Goal: Task Accomplishment & Management: Complete application form

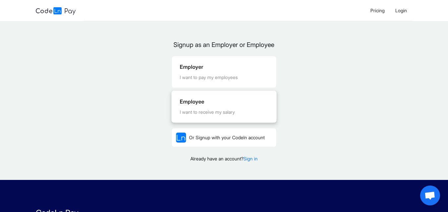
click at [223, 123] on div "Employee I want to receive my salary" at bounding box center [224, 106] width 104 height 31
click at [230, 116] on div "I want to receive my salary" at bounding box center [224, 112] width 89 height 7
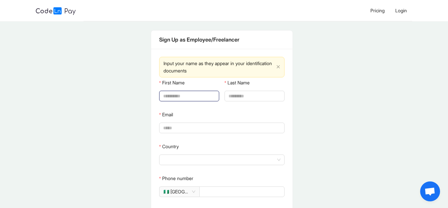
click at [204, 95] on input "First Name" at bounding box center [188, 95] width 51 height 7
type input "*******"
type input "******"
type input "**********"
type input "*****"
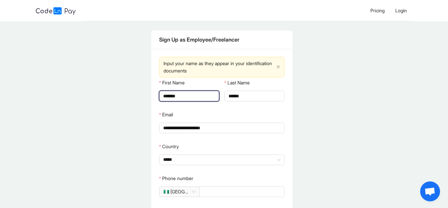
type input "**********"
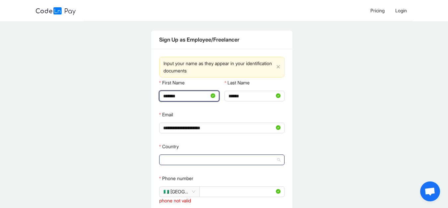
click at [208, 163] on span at bounding box center [221, 159] width 117 height 10
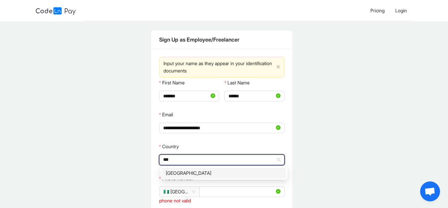
type input "****"
click at [195, 170] on div "[GEOGRAPHIC_DATA]" at bounding box center [224, 172] width 116 height 7
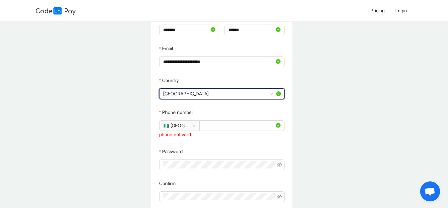
scroll to position [66, 0]
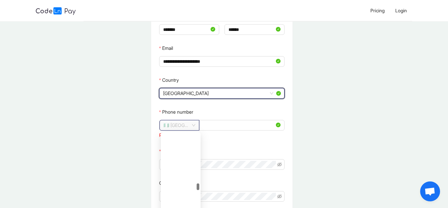
click at [188, 123] on span "🇳🇬 [GEOGRAPHIC_DATA]" at bounding box center [179, 125] width 32 height 10
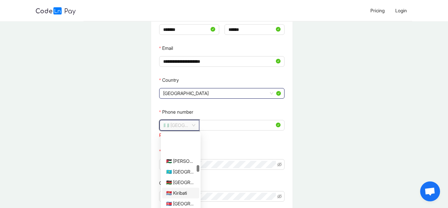
scroll to position [865, 0]
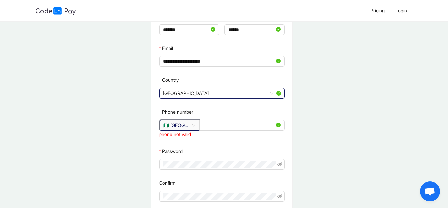
click at [179, 123] on span "🇳🇬 [GEOGRAPHIC_DATA]" at bounding box center [179, 125] width 32 height 10
click at [195, 124] on span "🇳🇬 [GEOGRAPHIC_DATA]" at bounding box center [179, 125] width 32 height 10
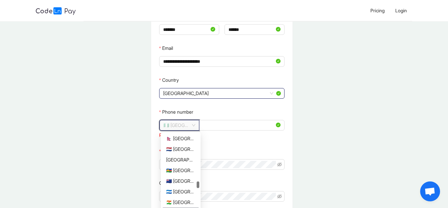
click at [184, 122] on span "🇳🇬 [GEOGRAPHIC_DATA]" at bounding box center [179, 125] width 32 height 10
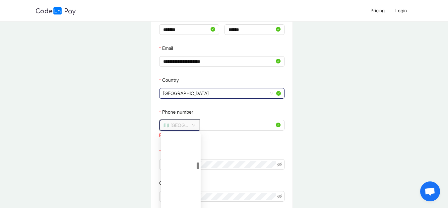
scroll to position [862, 0]
click at [184, 128] on span "🇳🇬 [GEOGRAPHIC_DATA]" at bounding box center [179, 125] width 32 height 10
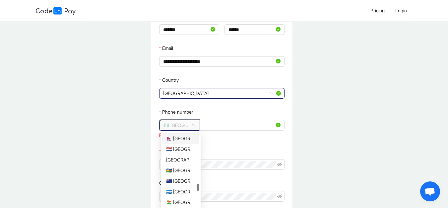
click at [218, 142] on form "**********" at bounding box center [221, 115] width 125 height 209
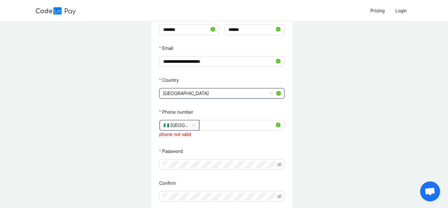
click at [182, 120] on span "🇳🇬 [GEOGRAPHIC_DATA]" at bounding box center [179, 125] width 32 height 10
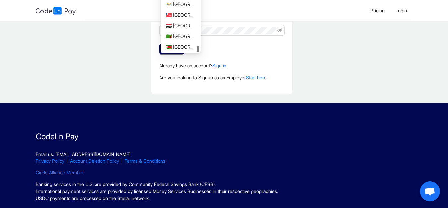
scroll to position [99, 0]
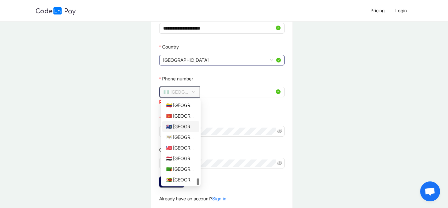
click at [186, 130] on div "🇻🇬 [GEOGRAPHIC_DATA], [GEOGRAPHIC_DATA]" at bounding box center [180, 126] width 29 height 7
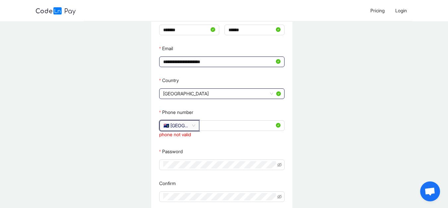
scroll to position [66, 0]
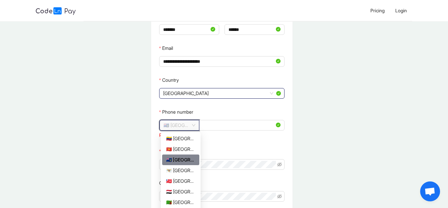
click at [184, 125] on span "🇻🇬 [GEOGRAPHIC_DATA], [GEOGRAPHIC_DATA]" at bounding box center [179, 125] width 32 height 10
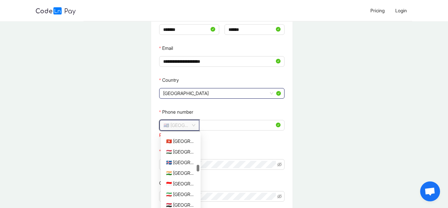
scroll to position [1063, 0]
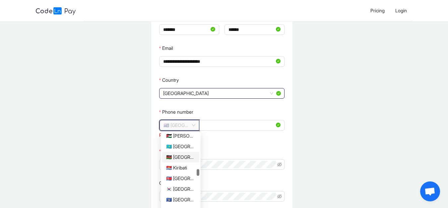
click at [183, 155] on div "🇰🇪 [GEOGRAPHIC_DATA]" at bounding box center [180, 156] width 29 height 7
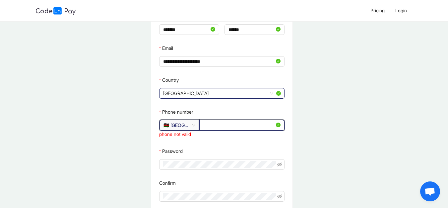
click at [207, 124] on input "**********" at bounding box center [238, 124] width 71 height 7
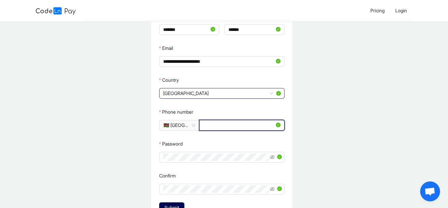
drag, startPoint x: 232, startPoint y: 124, endPoint x: 226, endPoint y: 128, distance: 6.7
click at [232, 124] on input "*********" at bounding box center [238, 124] width 71 height 7
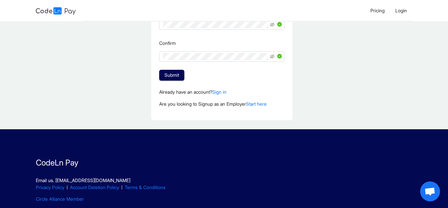
scroll to position [199, 0]
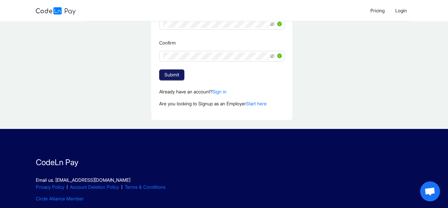
type input "*********"
click at [176, 71] on span "Submit" at bounding box center [171, 74] width 15 height 7
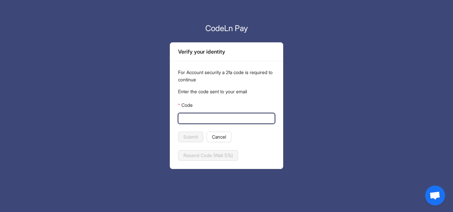
paste input "******"
type input "******"
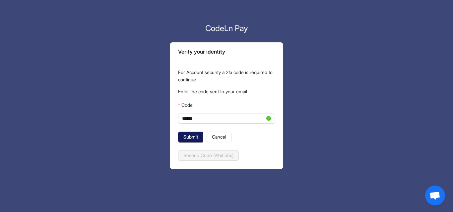
click at [188, 133] on button "Submit" at bounding box center [190, 137] width 25 height 11
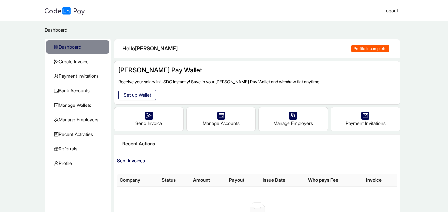
click at [142, 96] on span "Set up Wallet" at bounding box center [137, 94] width 27 height 7
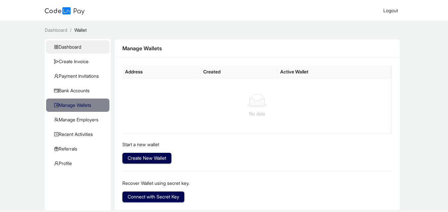
click at [91, 48] on span "Dashboard" at bounding box center [79, 46] width 50 height 13
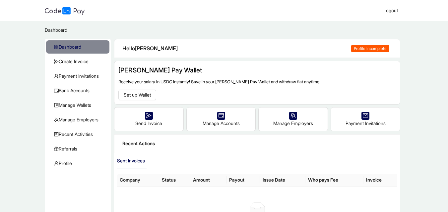
click at [367, 48] on span "Profile Incomplete" at bounding box center [370, 48] width 38 height 7
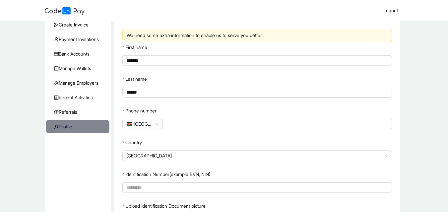
scroll to position [33, 0]
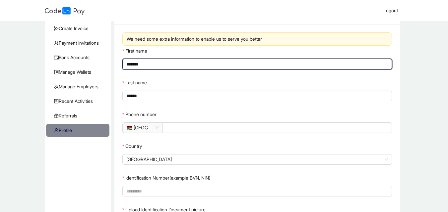
click at [162, 63] on input "*******" at bounding box center [256, 64] width 260 height 7
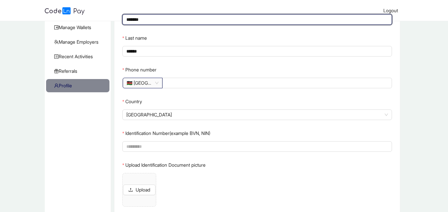
scroll to position [133, 0]
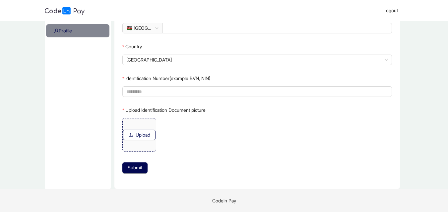
click at [139, 130] on button "Upload" at bounding box center [139, 135] width 32 height 11
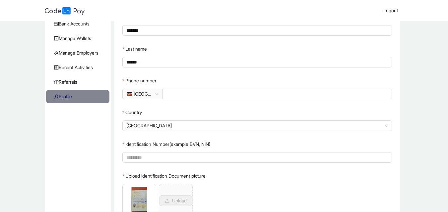
scroll to position [67, 0]
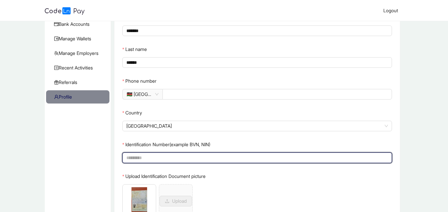
click at [188, 159] on input "Identification Number(example BVN, NIN)" at bounding box center [256, 157] width 260 height 7
click at [197, 145] on label "Identification Number(example BVN, NIN)" at bounding box center [166, 145] width 88 height 11
click at [197, 154] on input "Identification Number(example BVN, NIN)" at bounding box center [256, 157] width 260 height 7
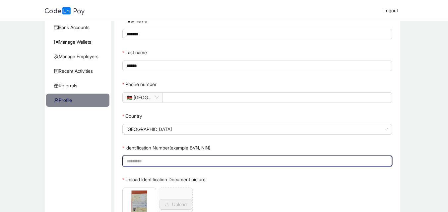
scroll to position [133, 0]
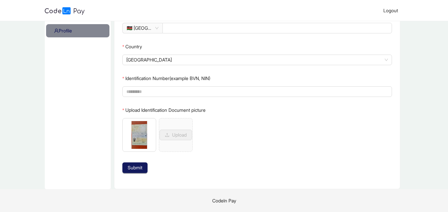
click at [134, 170] on span "Submit" at bounding box center [135, 167] width 15 height 7
click at [181, 88] on span at bounding box center [257, 92] width 270 height 11
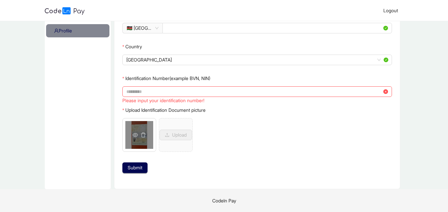
click at [134, 145] on div "WhatsApp Image [DATE] at 13.02.51_95cb549d.jpg" at bounding box center [139, 135] width 34 height 34
click at [144, 146] on div "WhatsApp Image [DATE] at 13.02.51_95cb549d.jpg" at bounding box center [139, 135] width 34 height 34
click at [134, 135] on icon "eye" at bounding box center [135, 135] width 5 height 5
click at [192, 90] on input "Identification Number(example BVN, NIN)" at bounding box center [254, 91] width 256 height 7
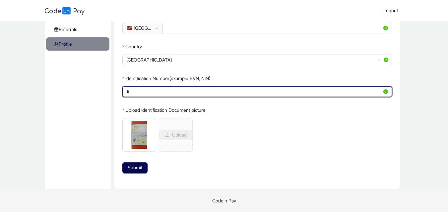
scroll to position [120, 0]
type input "********"
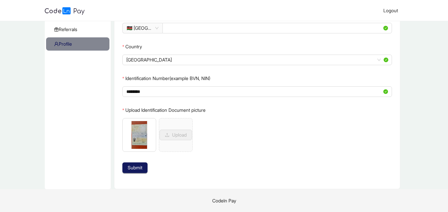
click at [138, 168] on span "Submit" at bounding box center [135, 167] width 15 height 7
click at [135, 170] on span "Submit" at bounding box center [135, 167] width 15 height 7
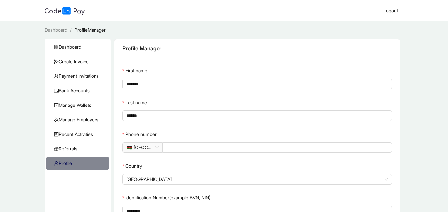
click at [62, 29] on span "Dashboard" at bounding box center [56, 30] width 23 height 6
click at [74, 28] on li "Dashboard /" at bounding box center [89, 30] width 31 height 7
drag, startPoint x: 58, startPoint y: 31, endPoint x: 65, endPoint y: 41, distance: 12.2
click at [64, 38] on main "Dashboard / ProfileManager / Dashboard Create Invoice Payment Invitations Bank …" at bounding box center [224, 165] width 448 height 288
click at [66, 45] on span "Dashboard" at bounding box center [79, 46] width 50 height 13
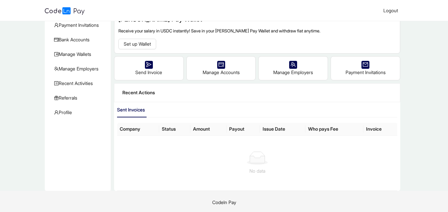
scroll to position [52, 0]
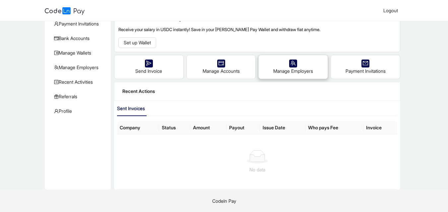
click at [289, 68] on div "Manage Employers" at bounding box center [293, 66] width 69 height 23
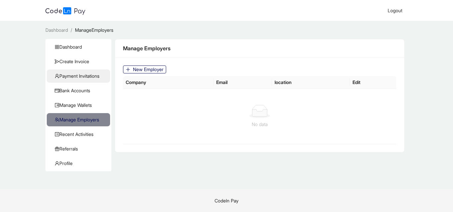
click at [78, 76] on span "Payment Invitations" at bounding box center [80, 76] width 50 height 13
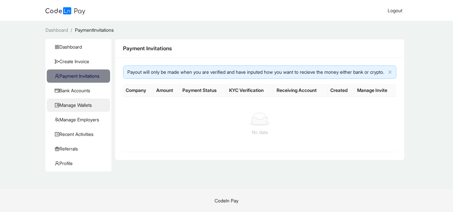
click at [80, 102] on span "Manage Wallets" at bounding box center [80, 105] width 50 height 13
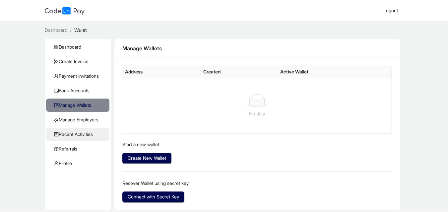
scroll to position [21, 0]
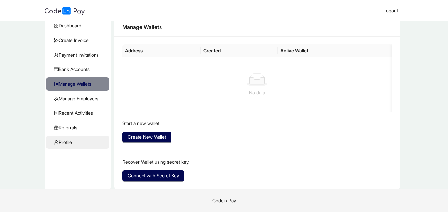
click at [78, 140] on span "Profile" at bounding box center [79, 142] width 50 height 13
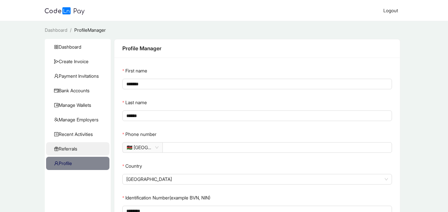
click at [78, 148] on span "Referrals" at bounding box center [79, 149] width 50 height 13
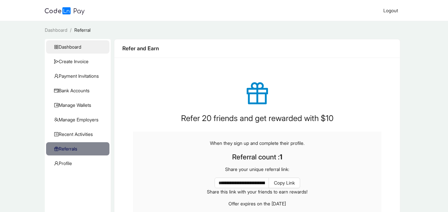
click at [84, 48] on span "Dashboard" at bounding box center [79, 46] width 50 height 13
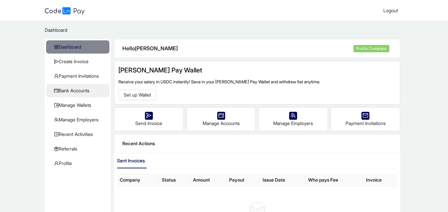
click at [85, 88] on span "Bank Accounts" at bounding box center [79, 90] width 50 height 13
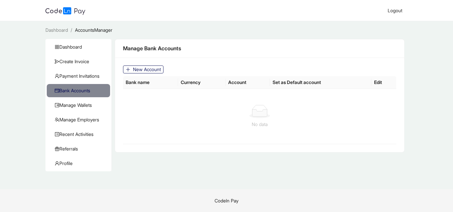
click at [135, 69] on span "New Account" at bounding box center [147, 69] width 28 height 7
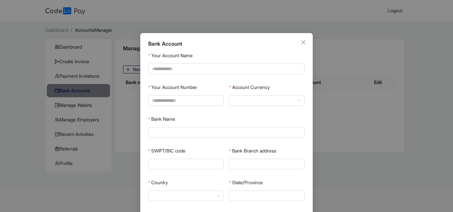
click at [113, 75] on div "Bank Account Your Account Name Your Account Number Account Currency Bank Name S…" at bounding box center [226, 106] width 453 height 212
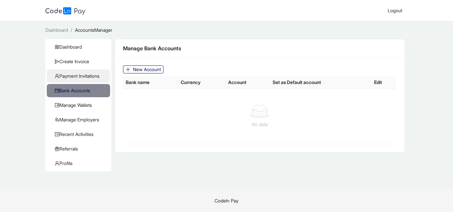
click at [91, 78] on span "Payment Invitations" at bounding box center [80, 76] width 50 height 13
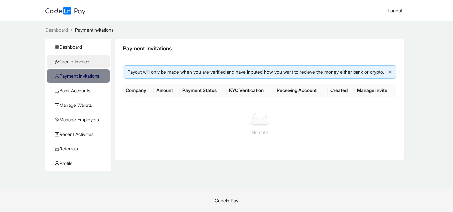
click at [93, 67] on span "Create Invoice" at bounding box center [80, 61] width 50 height 13
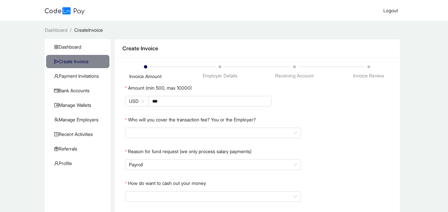
click at [85, 30] on span "CreateInvoice" at bounding box center [88, 30] width 29 height 6
click at [90, 29] on span "CreateInvoice" at bounding box center [88, 30] width 29 height 6
click at [53, 26] on main "Dashboard / CreateInvoice / Dashboard Create Invoice Payment Invitations Bank A…" at bounding box center [224, 130] width 448 height 218
drag, startPoint x: 59, startPoint y: 30, endPoint x: 80, endPoint y: 52, distance: 30.3
click at [80, 52] on main "Dashboard / CreateInvoice / Dashboard Create Invoice Payment Invitations Bank A…" at bounding box center [224, 130] width 448 height 218
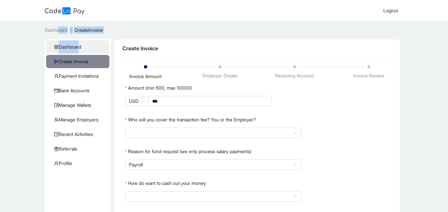
click at [80, 52] on span "Dashboard" at bounding box center [79, 46] width 50 height 13
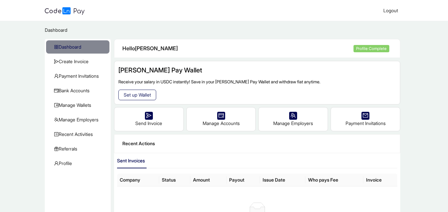
click at [133, 94] on span "Set up Wallet" at bounding box center [137, 94] width 27 height 7
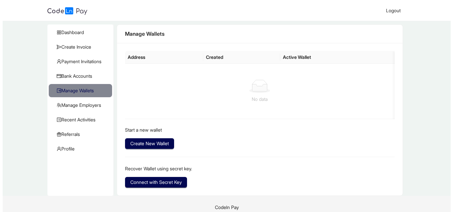
scroll to position [21, 0]
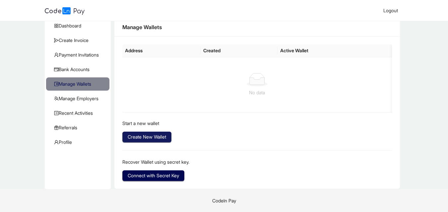
click at [145, 136] on span "Create New Wallet" at bounding box center [147, 137] width 38 height 7
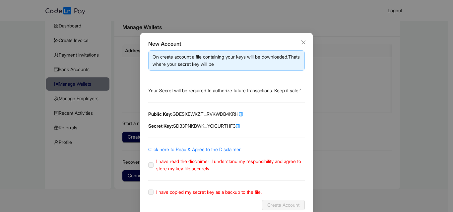
scroll to position [20, 0]
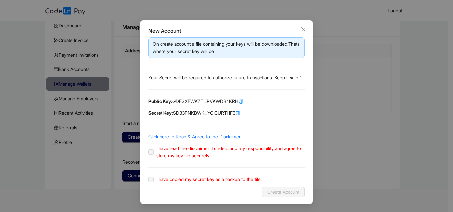
click at [150, 153] on label "I have read the disclaimer .I understand my responsibility and agree to store m…" at bounding box center [226, 152] width 156 height 15
click at [148, 151] on label "I have read the disclaimer .I understand my responsibility and agree to store m…" at bounding box center [226, 152] width 156 height 15
click at [149, 153] on label "I have read the disclaimer .I understand my responsibility and agree to store m…" at bounding box center [226, 152] width 156 height 15
click at [243, 99] on icon "copy" at bounding box center [240, 101] width 5 height 5
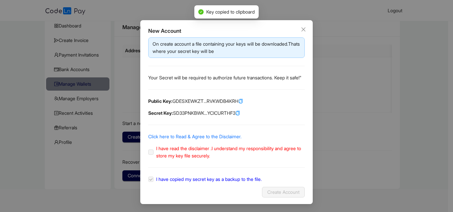
click at [149, 152] on label "I have read the disclaimer .I understand my responsibility and agree to store m…" at bounding box center [226, 152] width 156 height 15
click at [215, 137] on link "Click here to Read & Agree to the Disclaimer." at bounding box center [194, 137] width 93 height 6
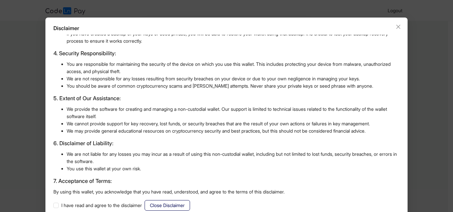
scroll to position [29, 0]
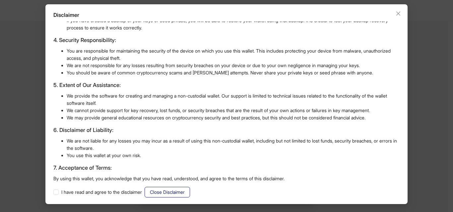
click at [173, 196] on span "Close Disclaimer" at bounding box center [167, 192] width 35 height 7
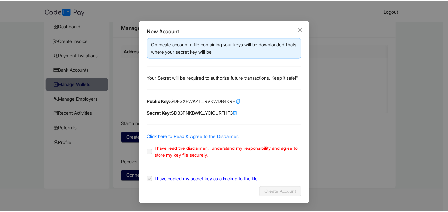
scroll to position [0, 0]
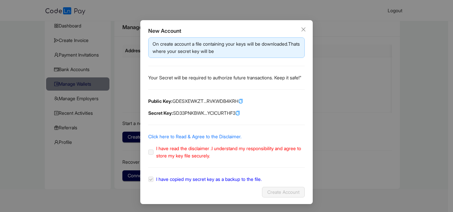
click at [153, 182] on span "I have copied my secret key as a backup to the file." at bounding box center [208, 179] width 111 height 7
click at [146, 155] on div "New Account On create account a file containing your keys will be downloaded.Th…" at bounding box center [226, 112] width 172 height 184
drag, startPoint x: 149, startPoint y: 152, endPoint x: 158, endPoint y: 155, distance: 10.5
click at [156, 154] on label "I have read the disclaimer .I understand my responsibility and agree to store m…" at bounding box center [226, 152] width 156 height 15
click at [233, 159] on span "I have read the disclaimer .I understand my responsibility and agree to store m…" at bounding box center [228, 152] width 151 height 15
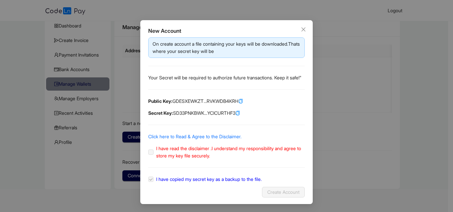
drag, startPoint x: 275, startPoint y: 166, endPoint x: 281, endPoint y: 167, distance: 5.3
click at [281, 167] on div "On create account a file containing your keys will be downloaded.Thats where yo…" at bounding box center [226, 110] width 156 height 146
click at [231, 155] on span "I have read the disclaimer .I understand my responsibility and agree to store m…" at bounding box center [228, 152] width 151 height 15
click at [149, 153] on label "I have read the disclaimer .I understand my responsibility and agree to store m…" at bounding box center [226, 152] width 156 height 15
click at [178, 133] on div "On create account a file containing your keys will be downloaded.Thats where yo…" at bounding box center [226, 110] width 156 height 146
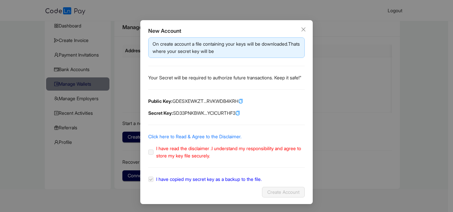
click at [200, 83] on div "On create account a file containing your keys will be downloaded.Thats where yo…" at bounding box center [226, 110] width 156 height 146
click at [243, 101] on icon "copy" at bounding box center [240, 101] width 5 height 5
drag, startPoint x: 148, startPoint y: 156, endPoint x: 109, endPoint y: 137, distance: 43.4
click at [109, 137] on div "New Account On create account a file containing your keys will be downloaded.Th…" at bounding box center [226, 106] width 453 height 212
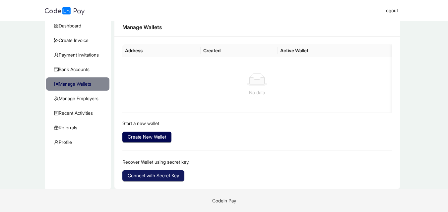
click at [161, 178] on span "Connect with Secret Key" at bounding box center [153, 175] width 51 height 7
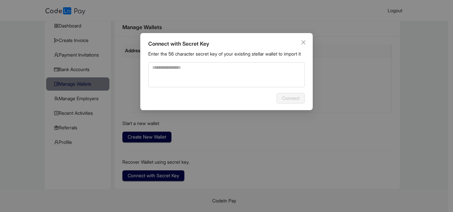
click at [198, 179] on div "Connect with Secret Key Enter the 56 character secret key of your existing stel…" at bounding box center [226, 106] width 453 height 212
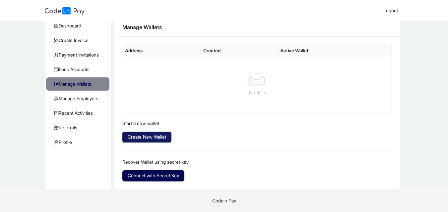
click at [154, 140] on span "Create New Wallet" at bounding box center [147, 137] width 38 height 7
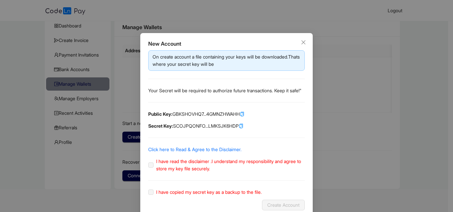
click at [242, 129] on icon "copy" at bounding box center [241, 126] width 5 height 5
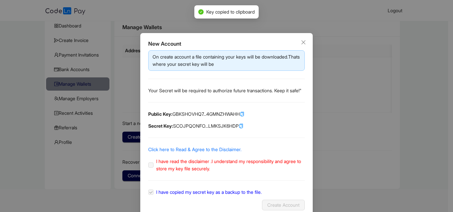
click at [130, 190] on div "New Account On create account a file containing your keys will be downloaded.Th…" at bounding box center [226, 106] width 453 height 212
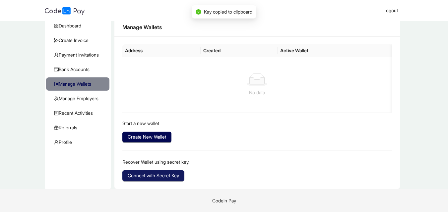
click at [150, 178] on span "Connect with Secret Key" at bounding box center [153, 175] width 51 height 7
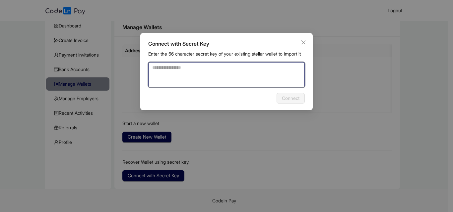
paste textarea "**********"
type textarea "**********"
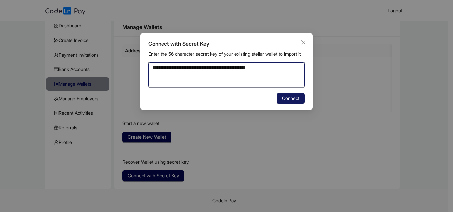
type textarea "**********"
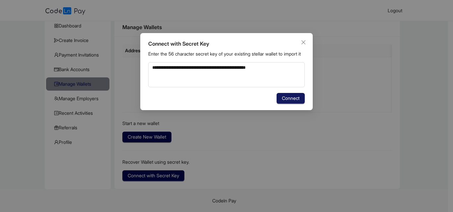
click at [292, 102] on span "Connect" at bounding box center [291, 98] width 18 height 7
click at [288, 110] on div "**********" at bounding box center [226, 71] width 172 height 77
drag, startPoint x: 288, startPoint y: 116, endPoint x: 299, endPoint y: 96, distance: 22.5
click at [290, 110] on div "**********" at bounding box center [226, 71] width 172 height 77
click at [300, 36] on div "**********" at bounding box center [226, 71] width 172 height 77
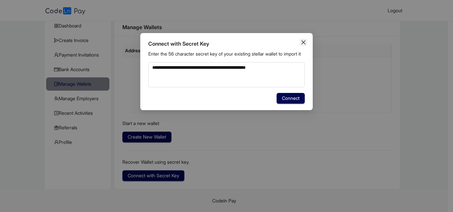
click at [306, 42] on span "Close" at bounding box center [303, 42] width 7 height 7
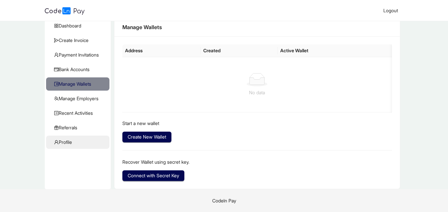
click at [75, 139] on span "Profile" at bounding box center [79, 142] width 50 height 13
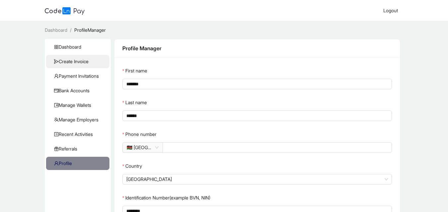
click at [89, 61] on span "Create Invoice" at bounding box center [79, 61] width 50 height 13
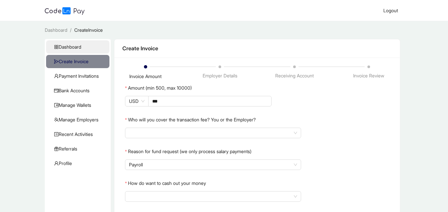
click at [86, 45] on span "Dashboard" at bounding box center [79, 46] width 50 height 13
